Goal: Navigation & Orientation: Find specific page/section

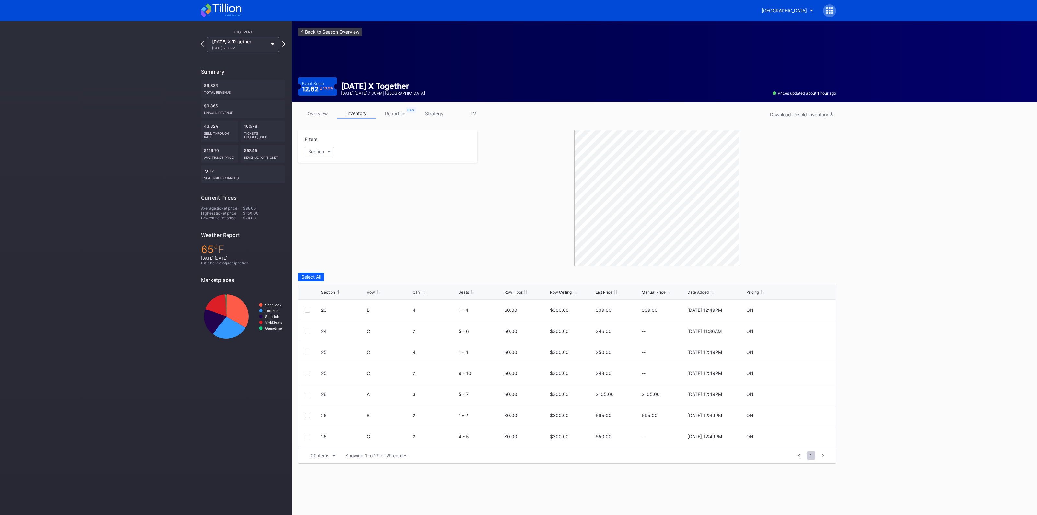
click at [317, 28] on link "<- Back to Season Overview" at bounding box center [330, 32] width 64 height 9
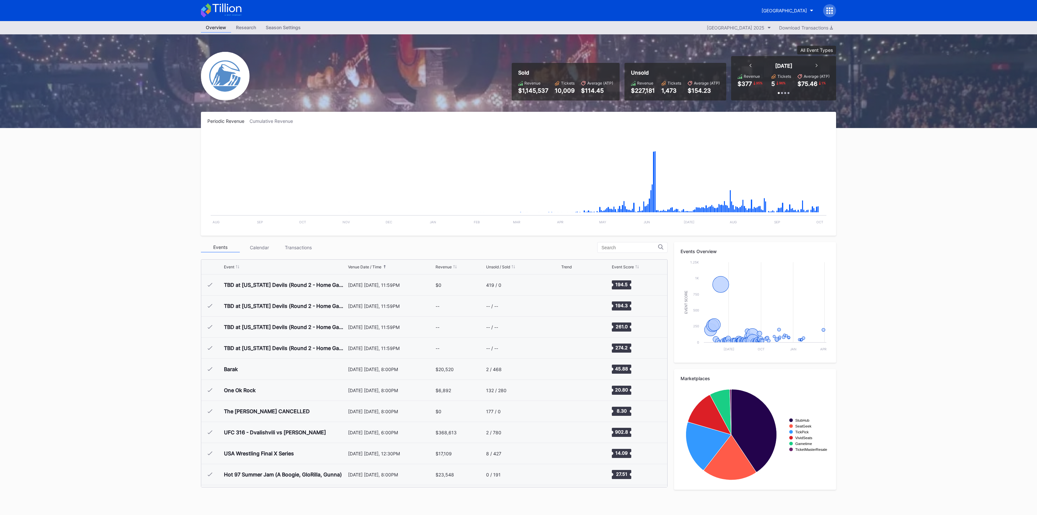
scroll to position [1095, 0]
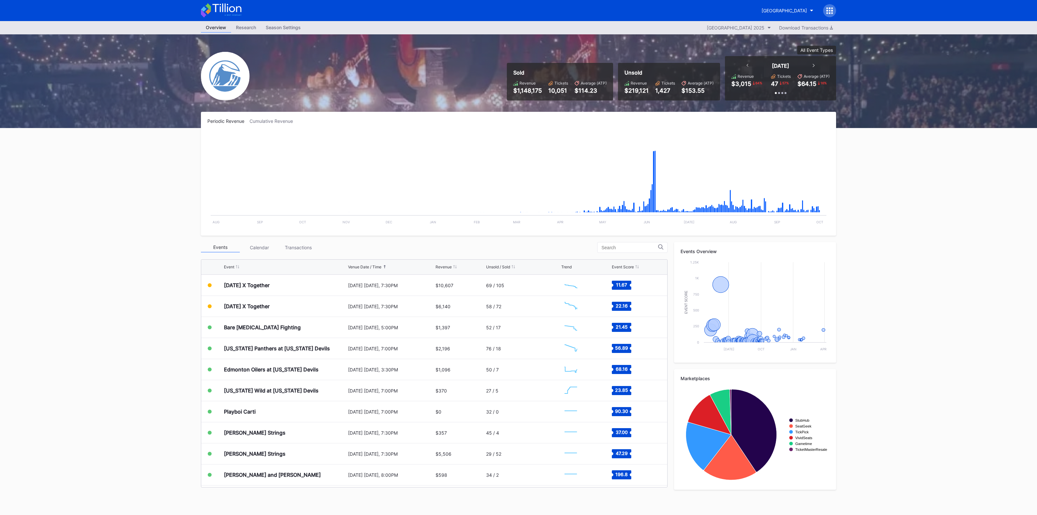
scroll to position [1095, 0]
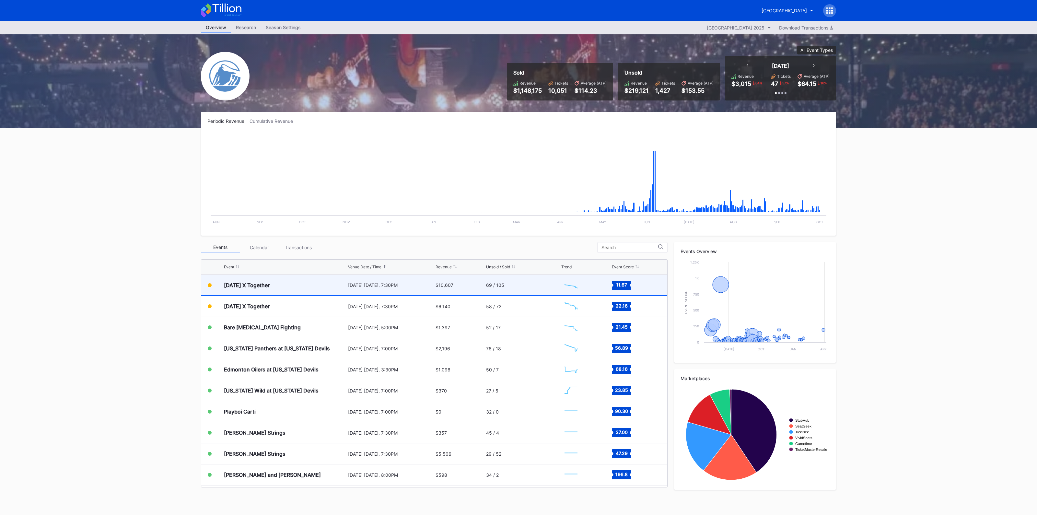
click at [435, 287] on div "$10,607" at bounding box center [459, 285] width 49 height 20
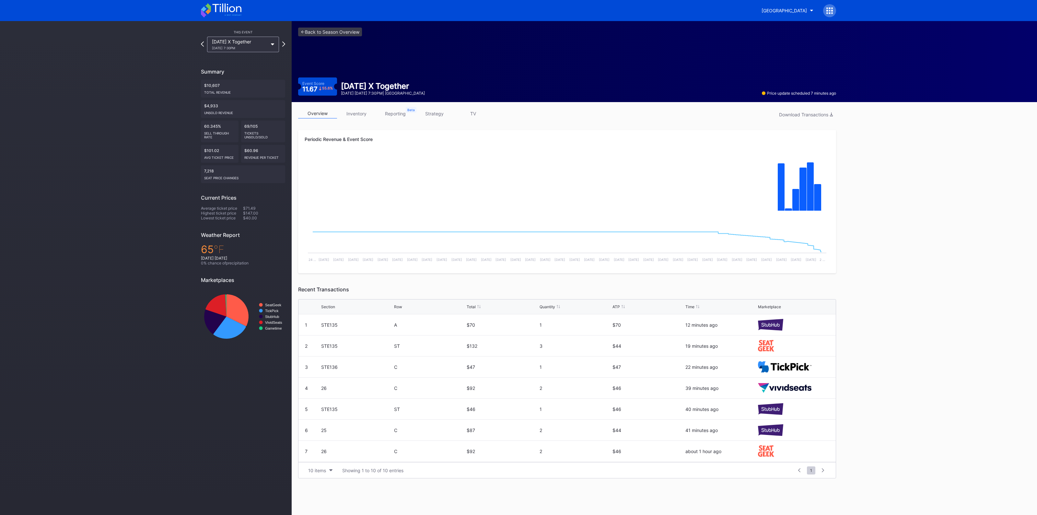
click at [351, 119] on div "overview inventory reporting strategy TV Download Transactions" at bounding box center [567, 115] width 538 height 13
click at [353, 113] on link "inventory" at bounding box center [356, 114] width 39 height 10
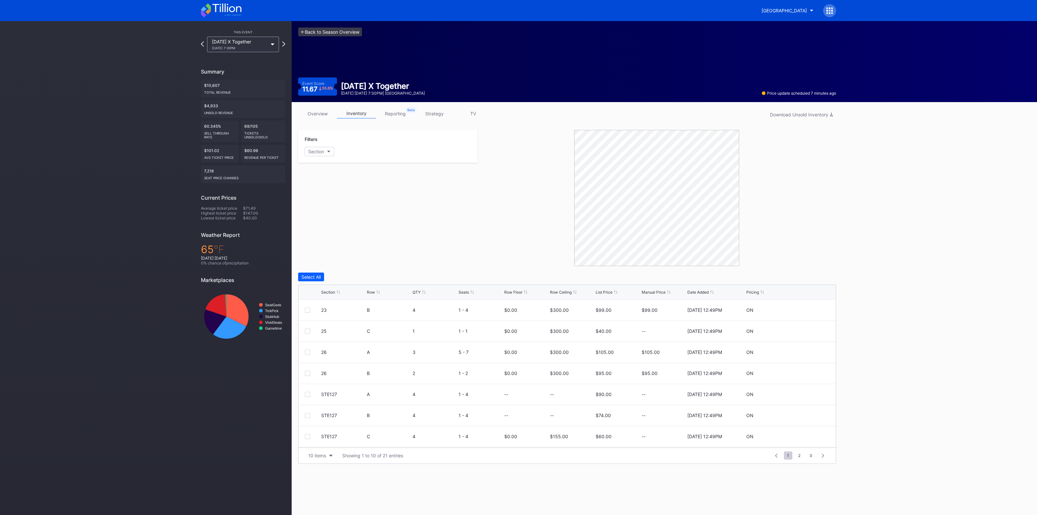
click at [331, 31] on link "<- Back to Season Overview" at bounding box center [330, 32] width 64 height 9
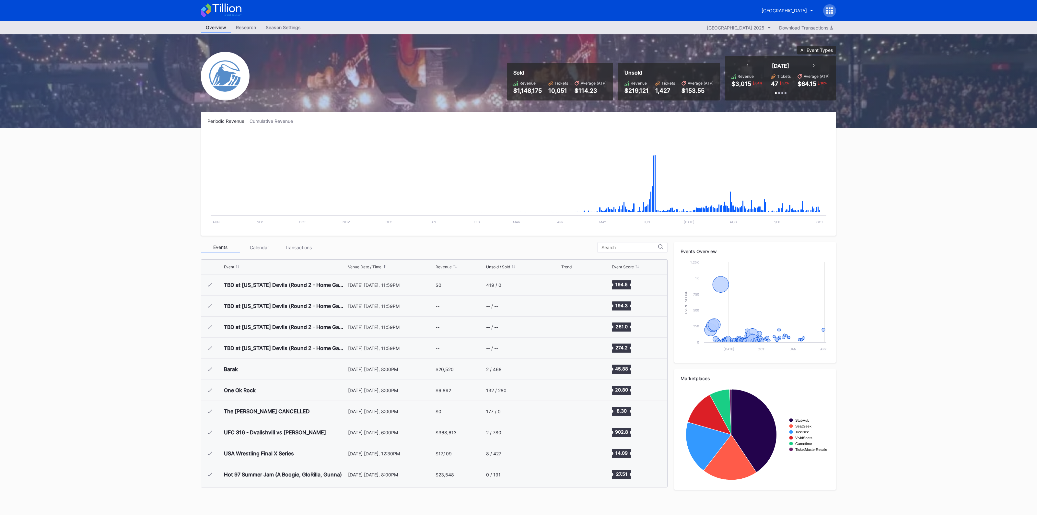
scroll to position [1095, 0]
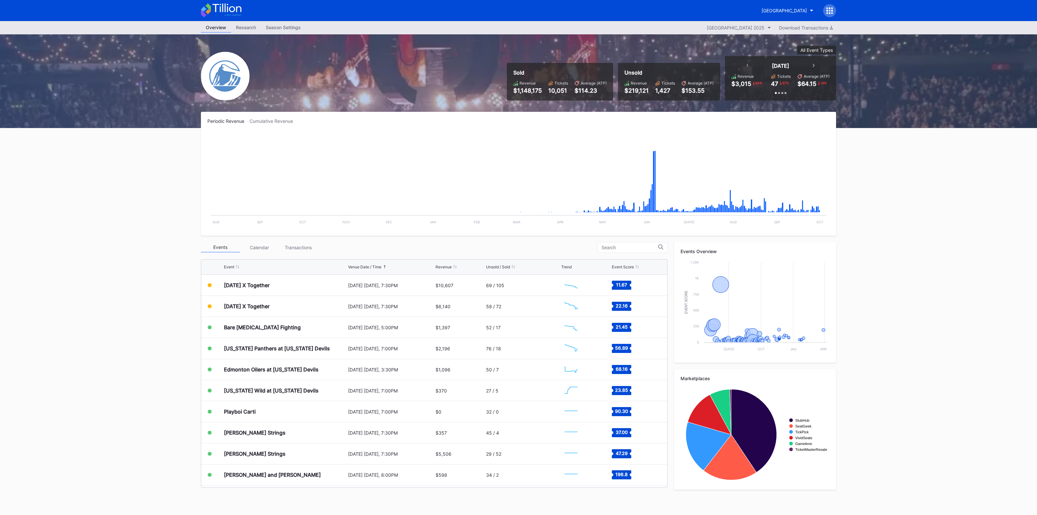
click at [76, 249] on div "Overview Research Season Settings Prudential Center Secondary 2025 Download Tra…" at bounding box center [518, 268] width 1037 height 494
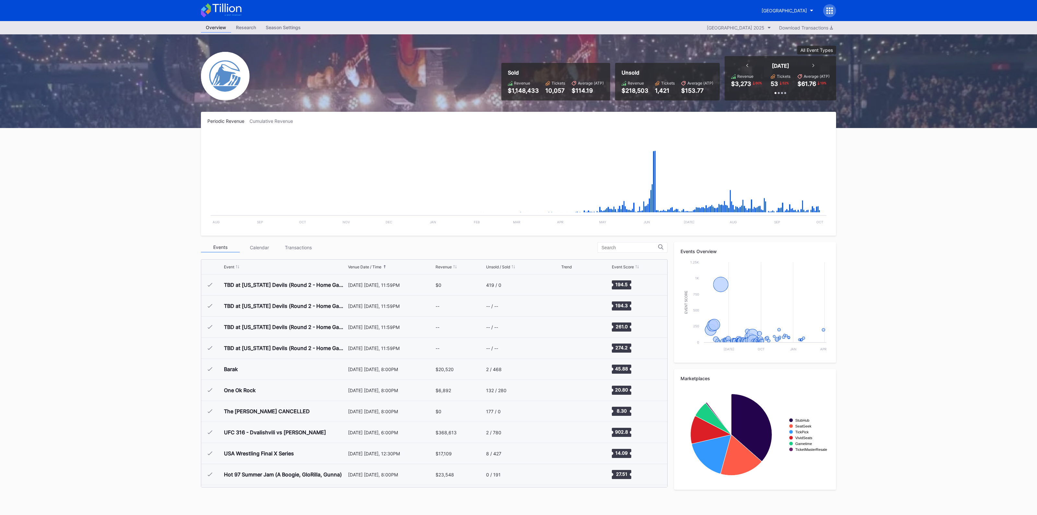
scroll to position [1095, 0]
